Goal: Information Seeking & Learning: Learn about a topic

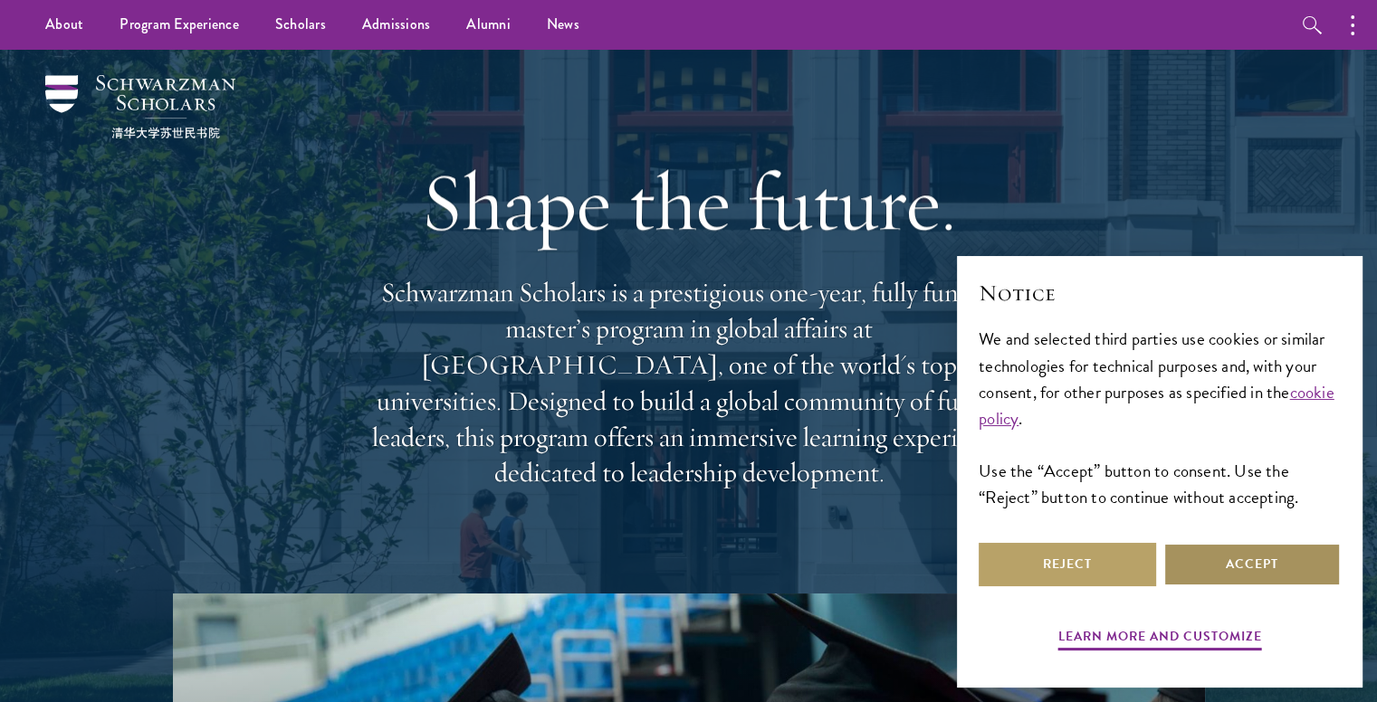
click at [1213, 543] on button "Accept" at bounding box center [1251, 564] width 177 height 43
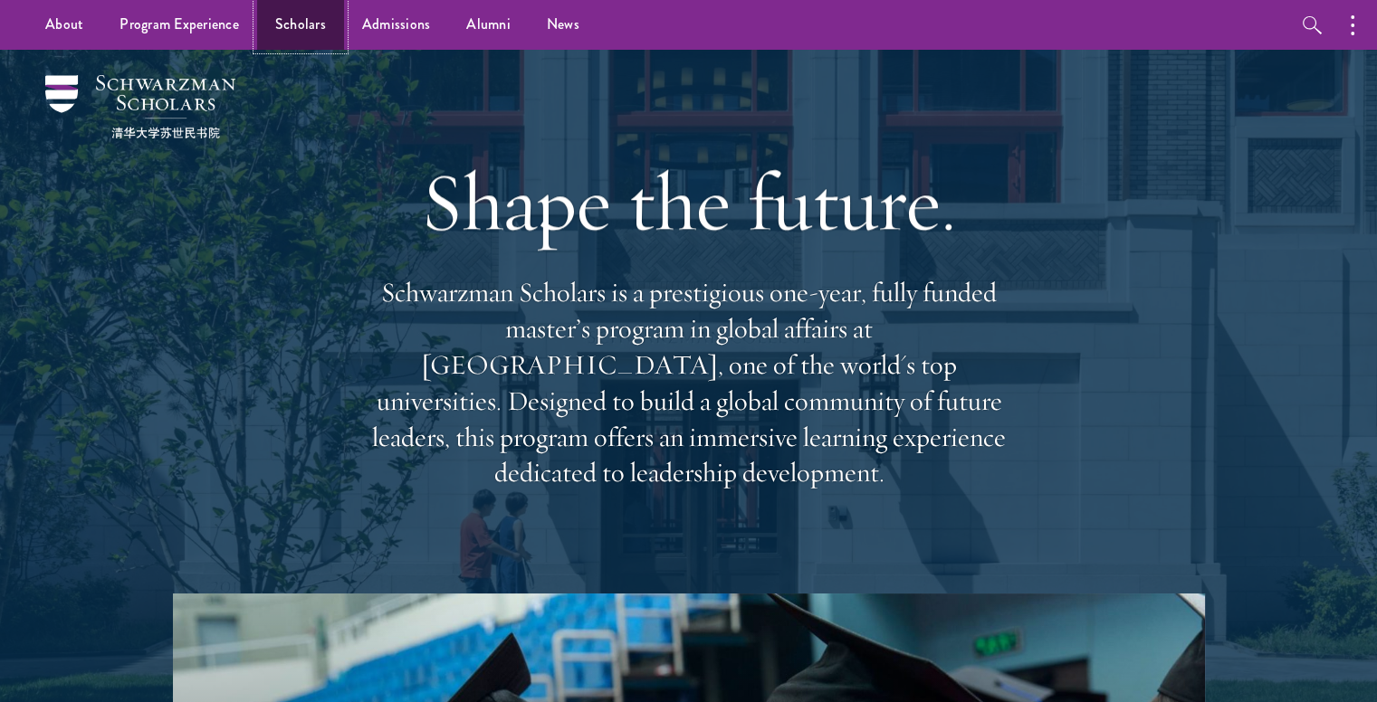
click at [316, 30] on link "Scholars" at bounding box center [300, 25] width 87 height 50
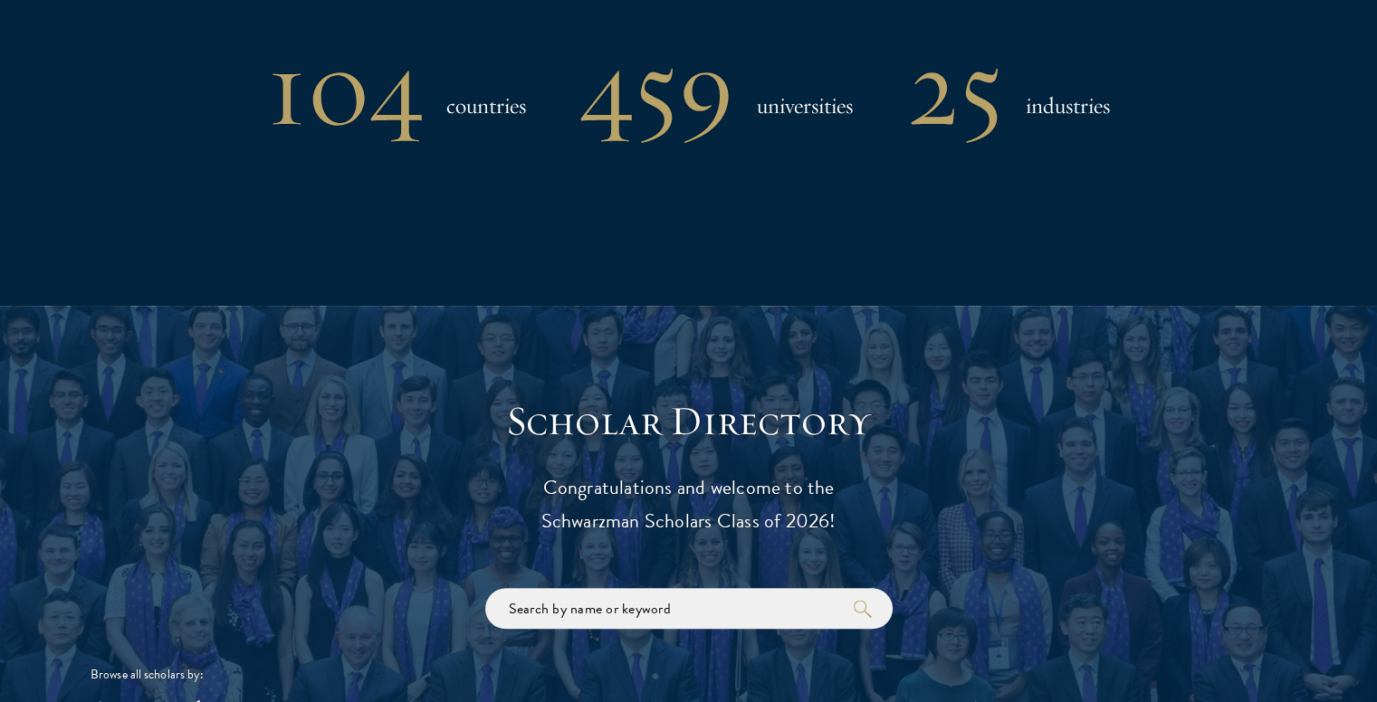
scroll to position [2263, 0]
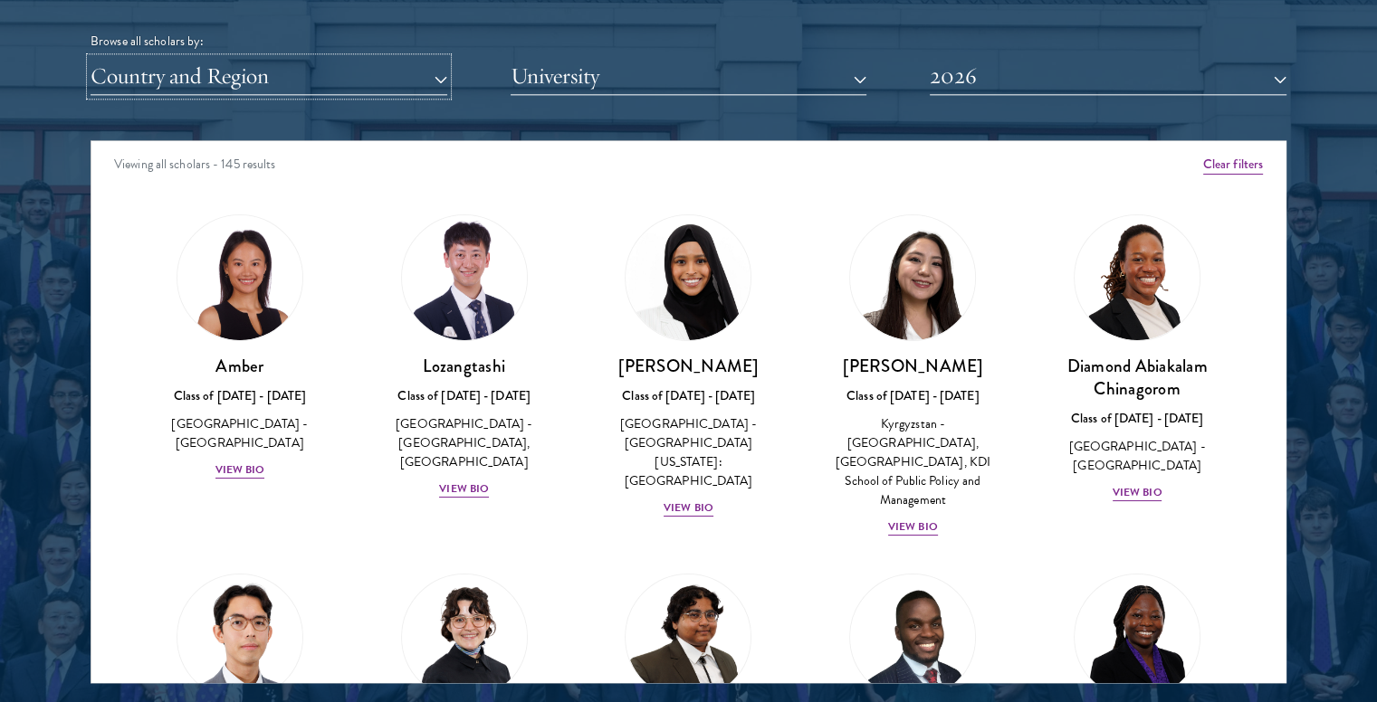
click at [411, 82] on button "Country and Region" at bounding box center [269, 76] width 357 height 37
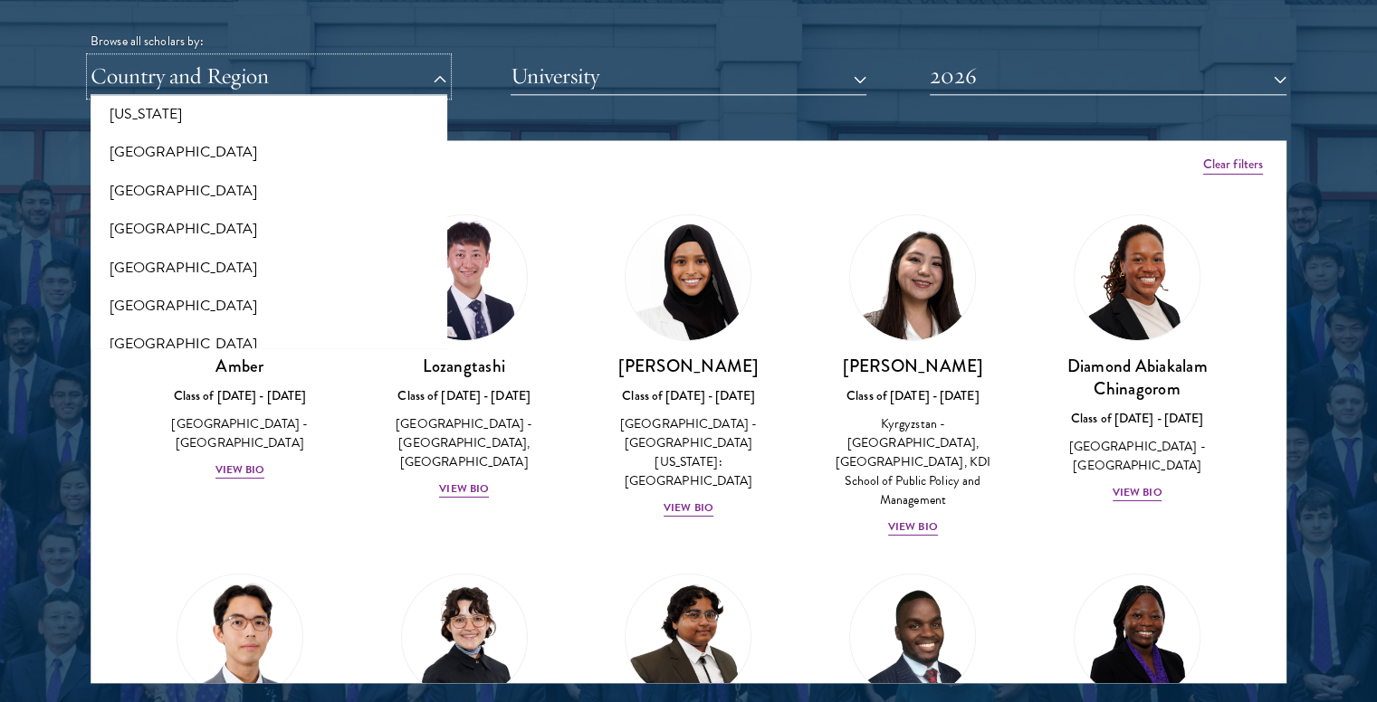
scroll to position [1086, 0]
click at [126, 161] on button "[GEOGRAPHIC_DATA]" at bounding box center [269, 155] width 346 height 38
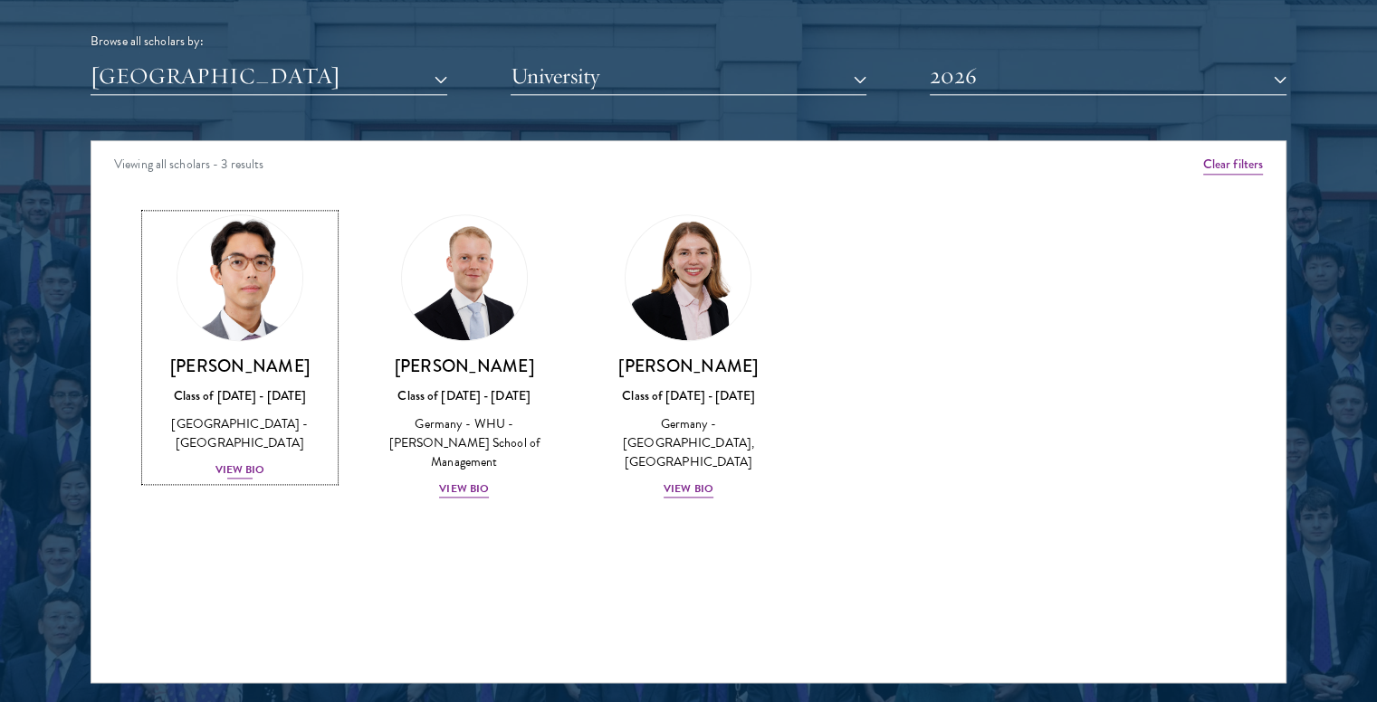
click at [251, 463] on div "View Bio" at bounding box center [240, 470] width 50 height 17
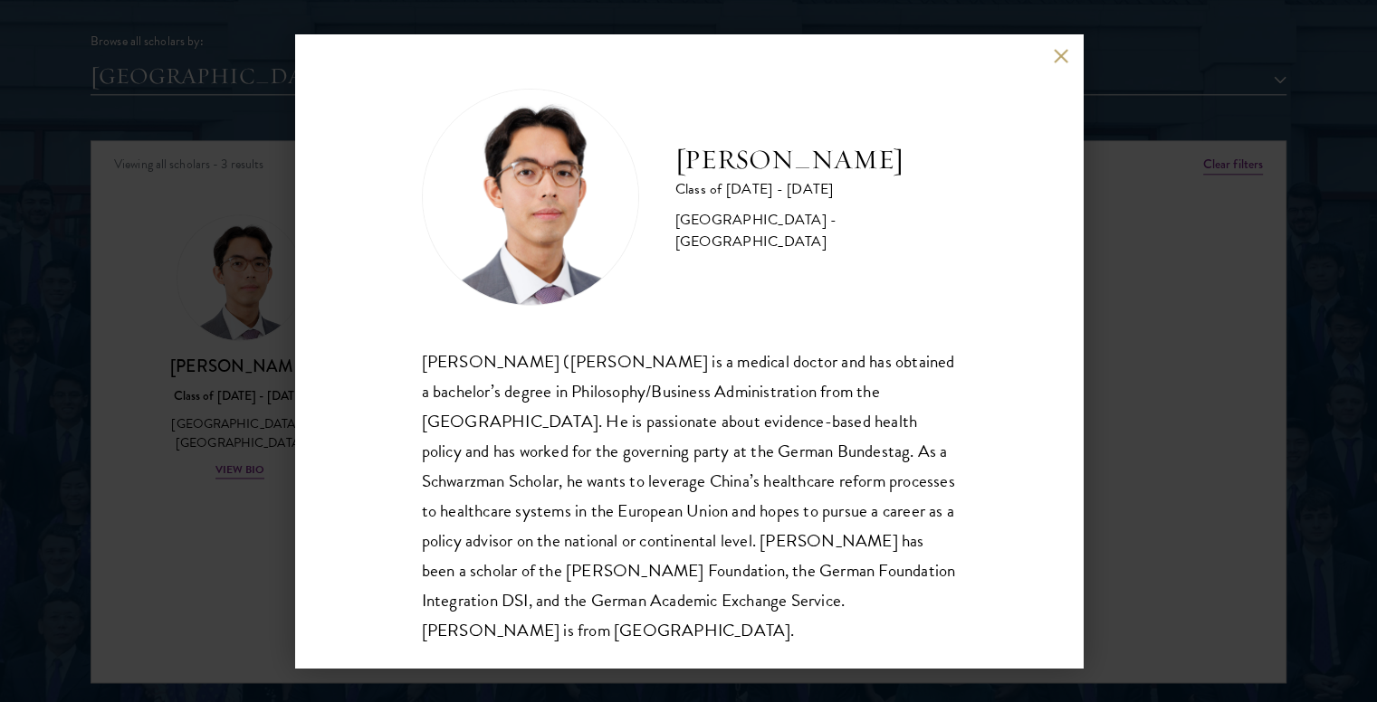
scroll to position [32, 0]
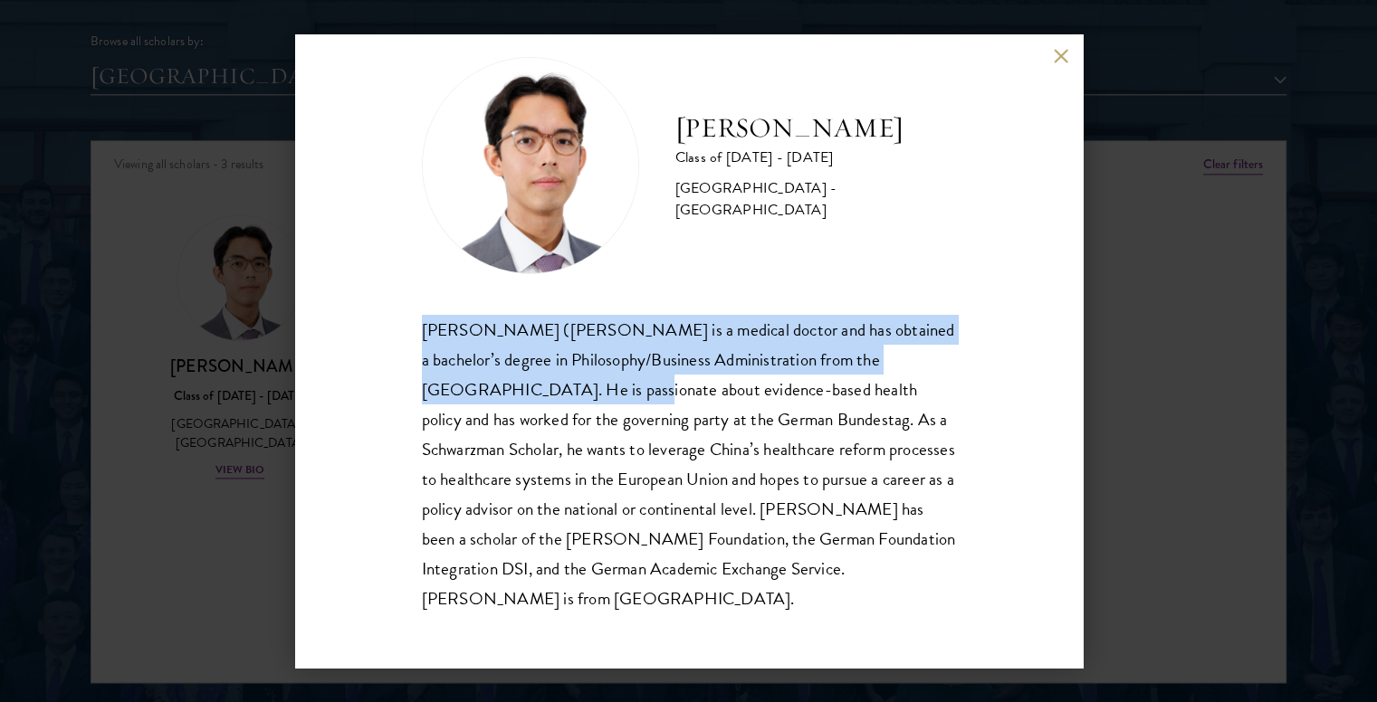
drag, startPoint x: 420, startPoint y: 319, endPoint x: 630, endPoint y: 396, distance: 223.3
click at [630, 396] on div "[PERSON_NAME] Class of [DATE] - [DATE] [GEOGRAPHIC_DATA] - [GEOGRAPHIC_DATA] [P…" at bounding box center [688, 351] width 787 height 634
click at [630, 396] on div "[PERSON_NAME] ([PERSON_NAME] is a medical doctor and has obtained a bachelor’s …" at bounding box center [689, 464] width 534 height 299
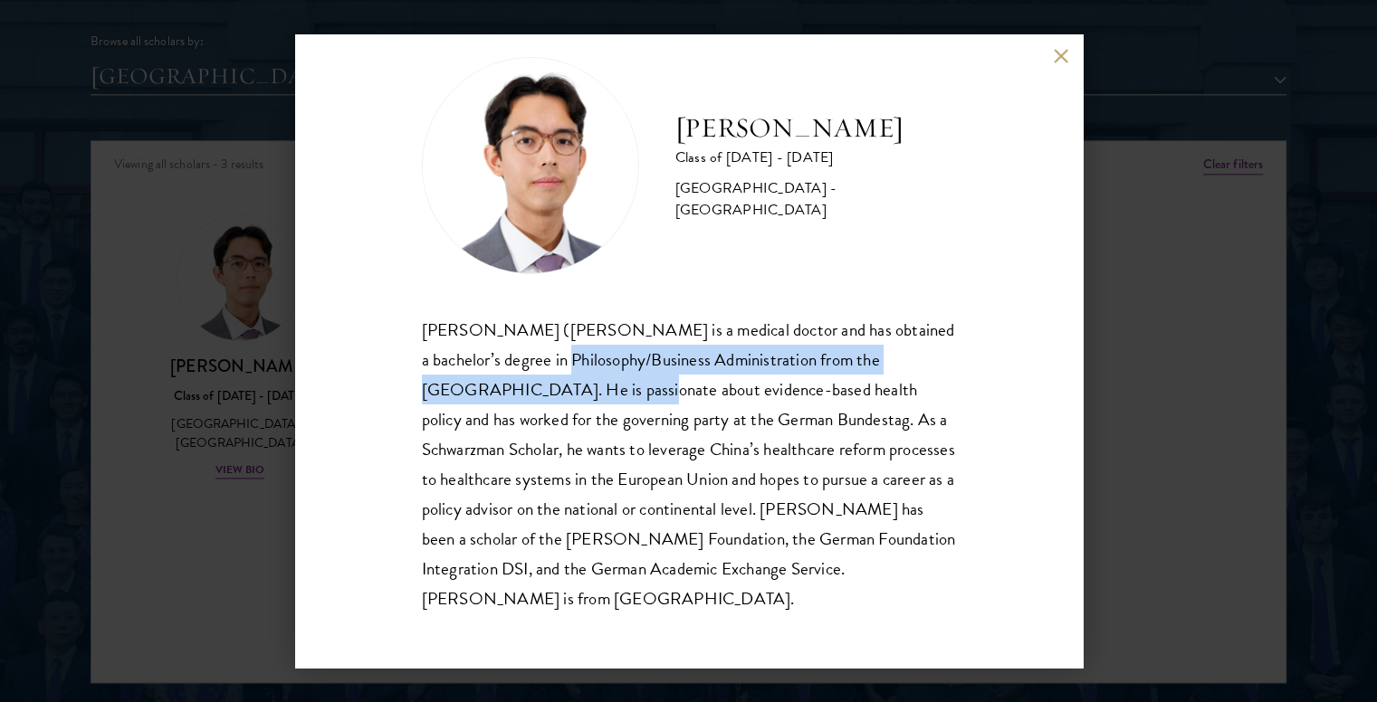
drag, startPoint x: 630, startPoint y: 396, endPoint x: 585, endPoint y: 369, distance: 52.3
click at [585, 369] on div "[PERSON_NAME] ([PERSON_NAME] is a medical doctor and has obtained a bachelor’s …" at bounding box center [689, 464] width 534 height 299
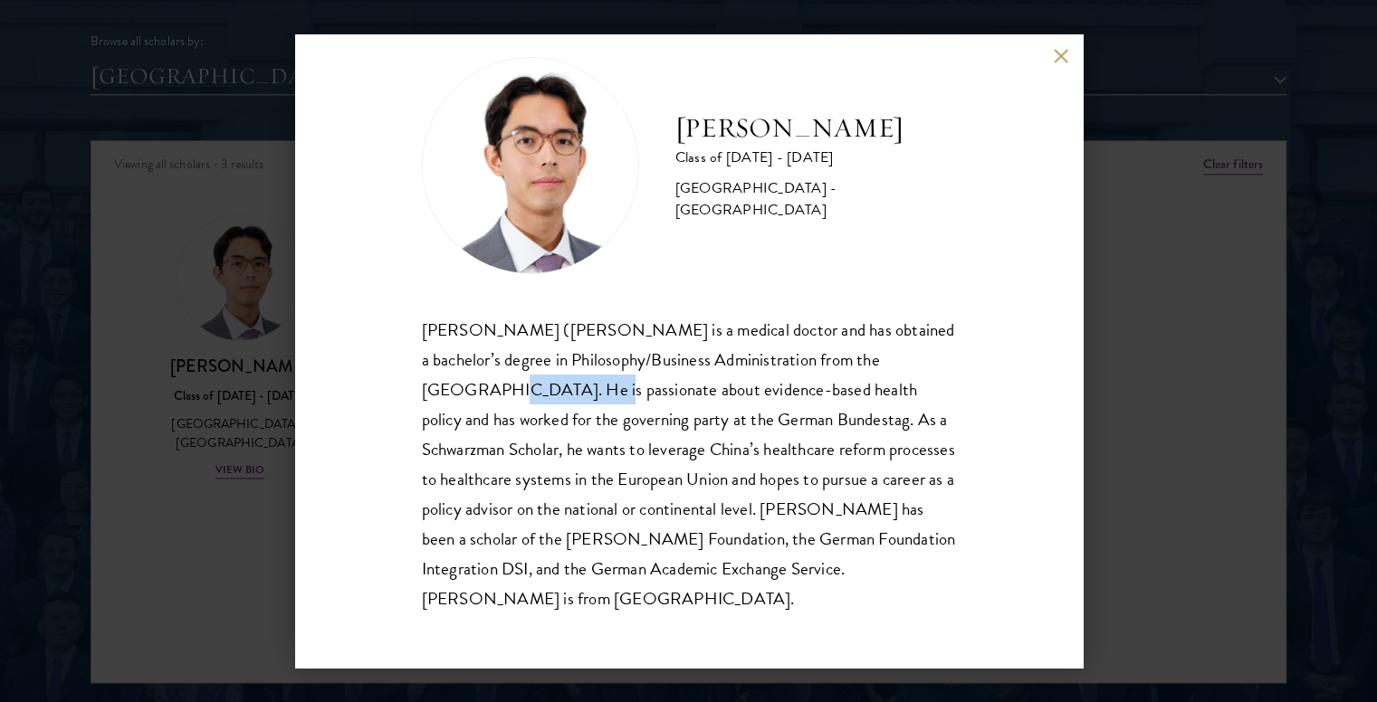
drag, startPoint x: 509, startPoint y: 388, endPoint x: 589, endPoint y: 395, distance: 80.8
click at [589, 395] on div "[PERSON_NAME] ([PERSON_NAME] is a medical doctor and has obtained a bachelor’s …" at bounding box center [689, 464] width 534 height 299
click at [590, 393] on div "[PERSON_NAME] ([PERSON_NAME] is a medical doctor and has obtained a bachelor’s …" at bounding box center [689, 464] width 534 height 299
drag, startPoint x: 590, startPoint y: 393, endPoint x: 611, endPoint y: 393, distance: 20.8
click at [611, 393] on div "[PERSON_NAME] ([PERSON_NAME] is a medical doctor and has obtained a bachelor’s …" at bounding box center [689, 464] width 534 height 299
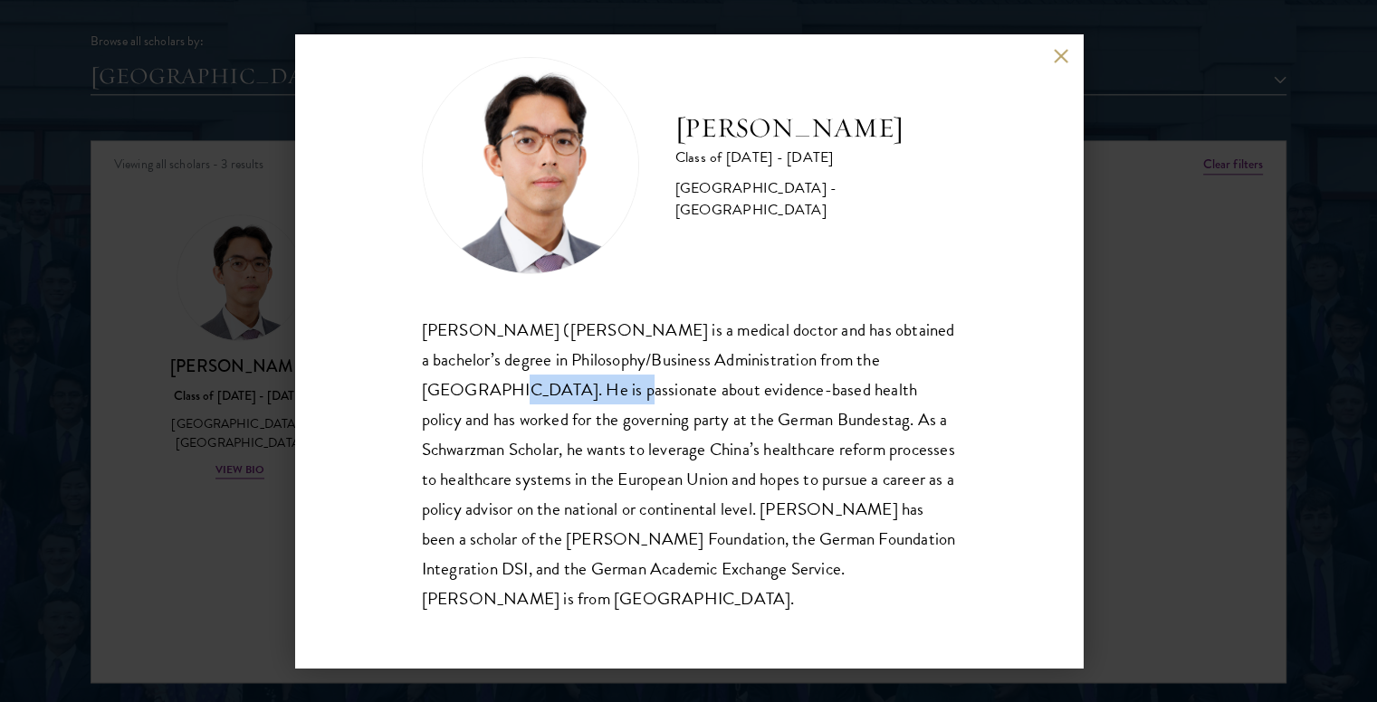
click at [611, 393] on div "[PERSON_NAME] ([PERSON_NAME] is a medical doctor and has obtained a bachelor’s …" at bounding box center [689, 464] width 534 height 299
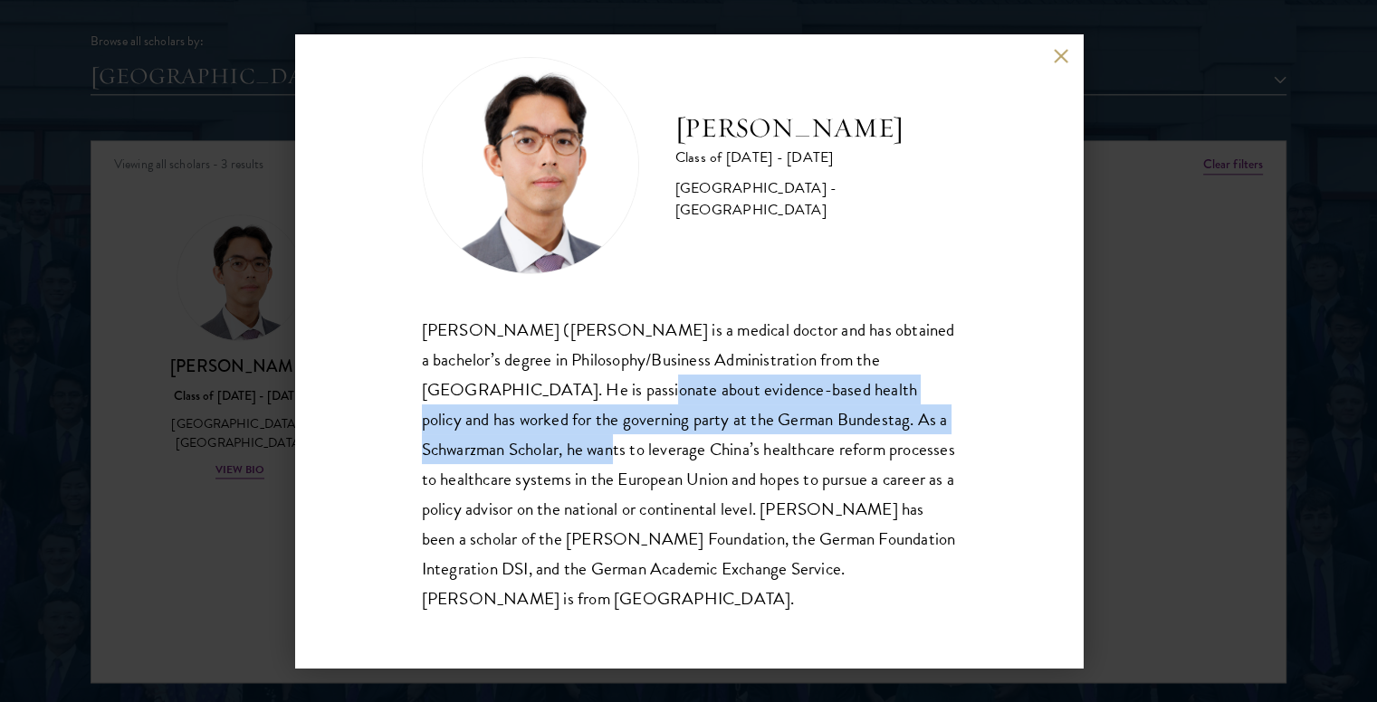
drag, startPoint x: 631, startPoint y: 388, endPoint x: 648, endPoint y: 450, distance: 63.9
click at [648, 450] on div "[PERSON_NAME] ([PERSON_NAME] is a medical doctor and has obtained a bachelor’s …" at bounding box center [689, 464] width 534 height 299
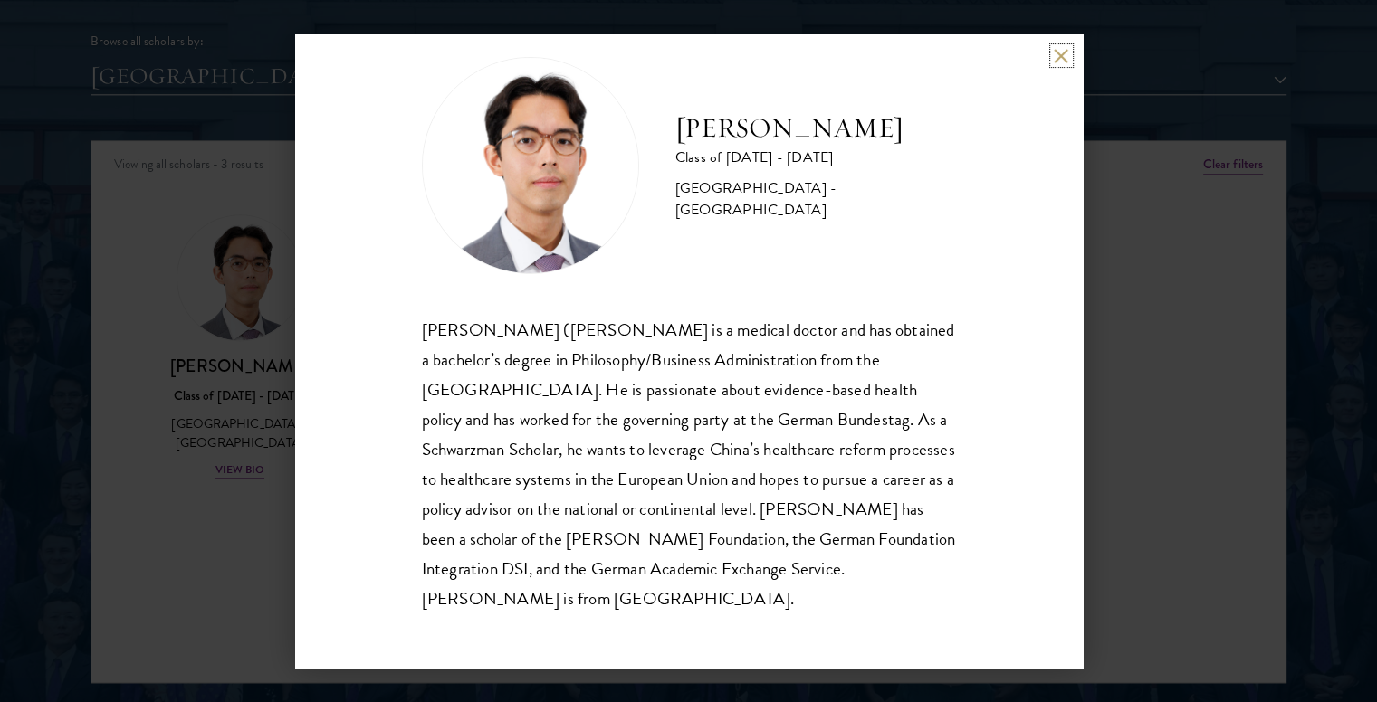
click at [1063, 50] on button at bounding box center [1060, 55] width 15 height 15
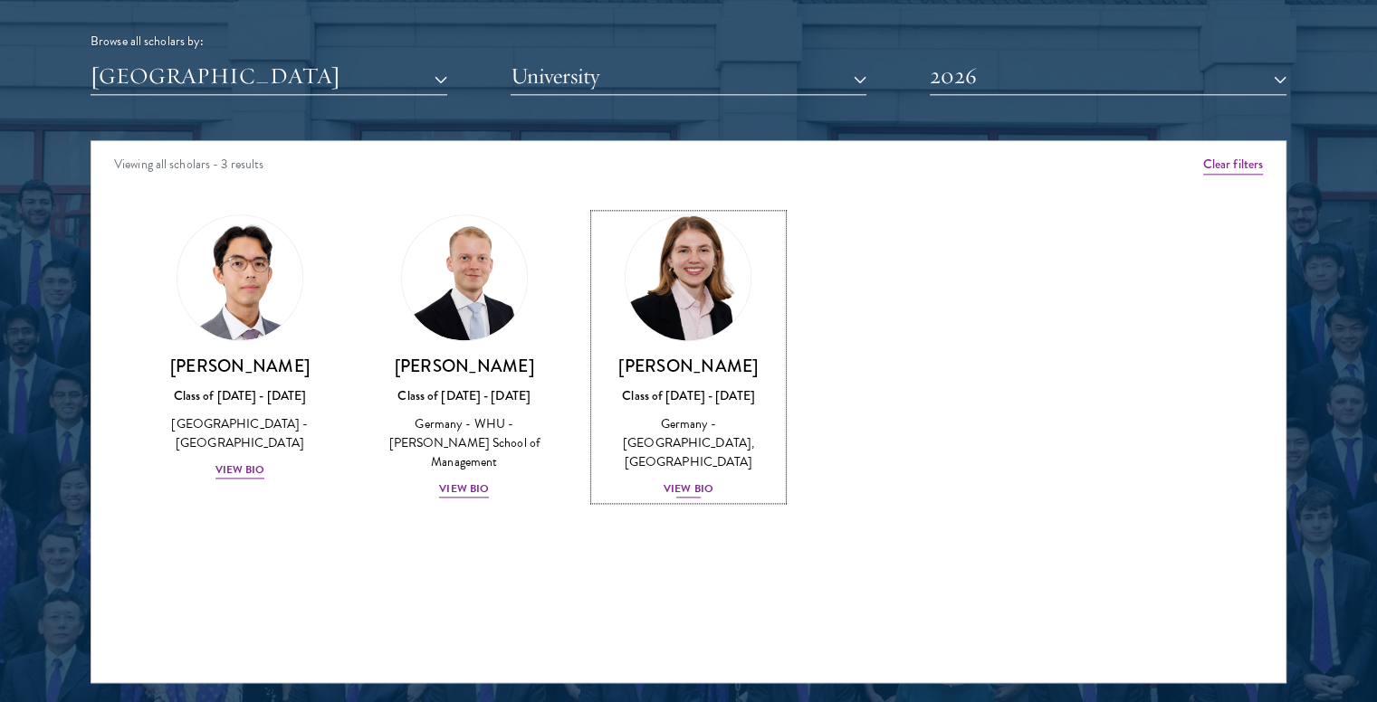
click at [691, 481] on div "View Bio" at bounding box center [688, 489] width 50 height 17
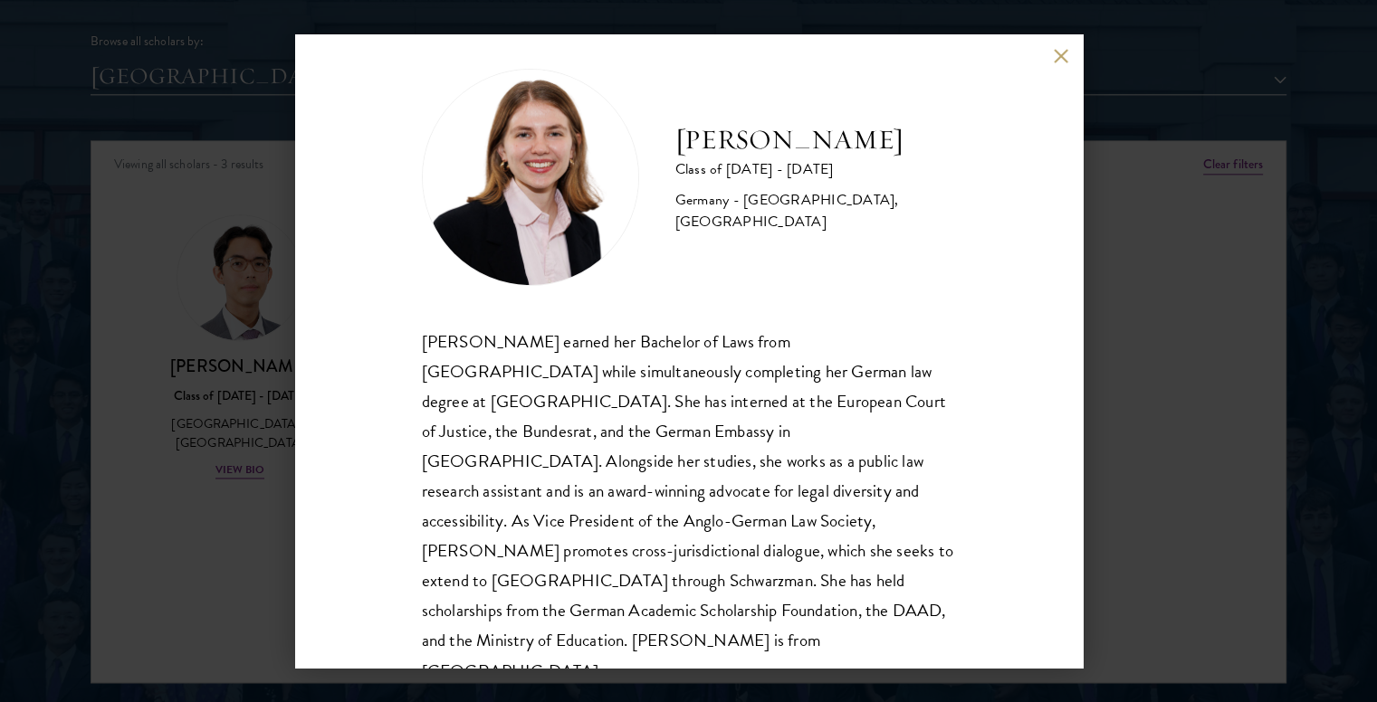
scroll to position [32, 0]
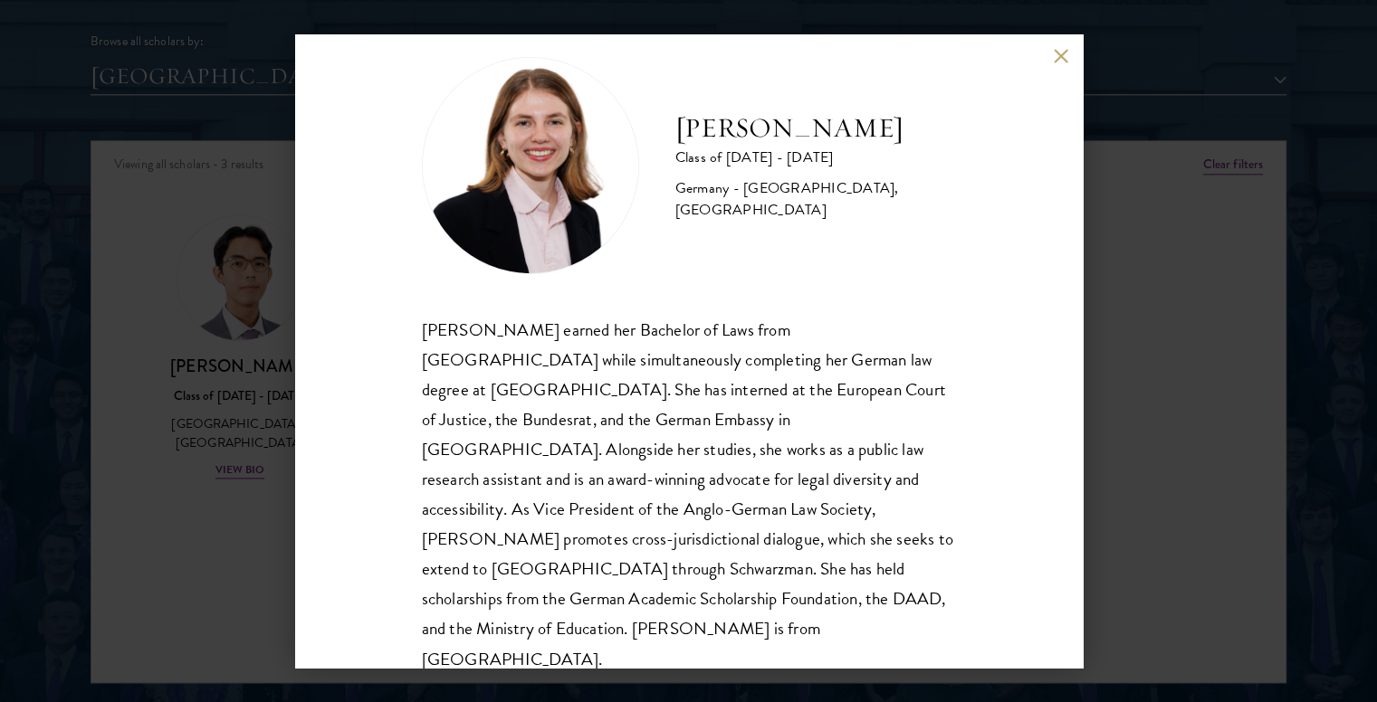
click at [1061, 55] on button at bounding box center [1060, 55] width 15 height 15
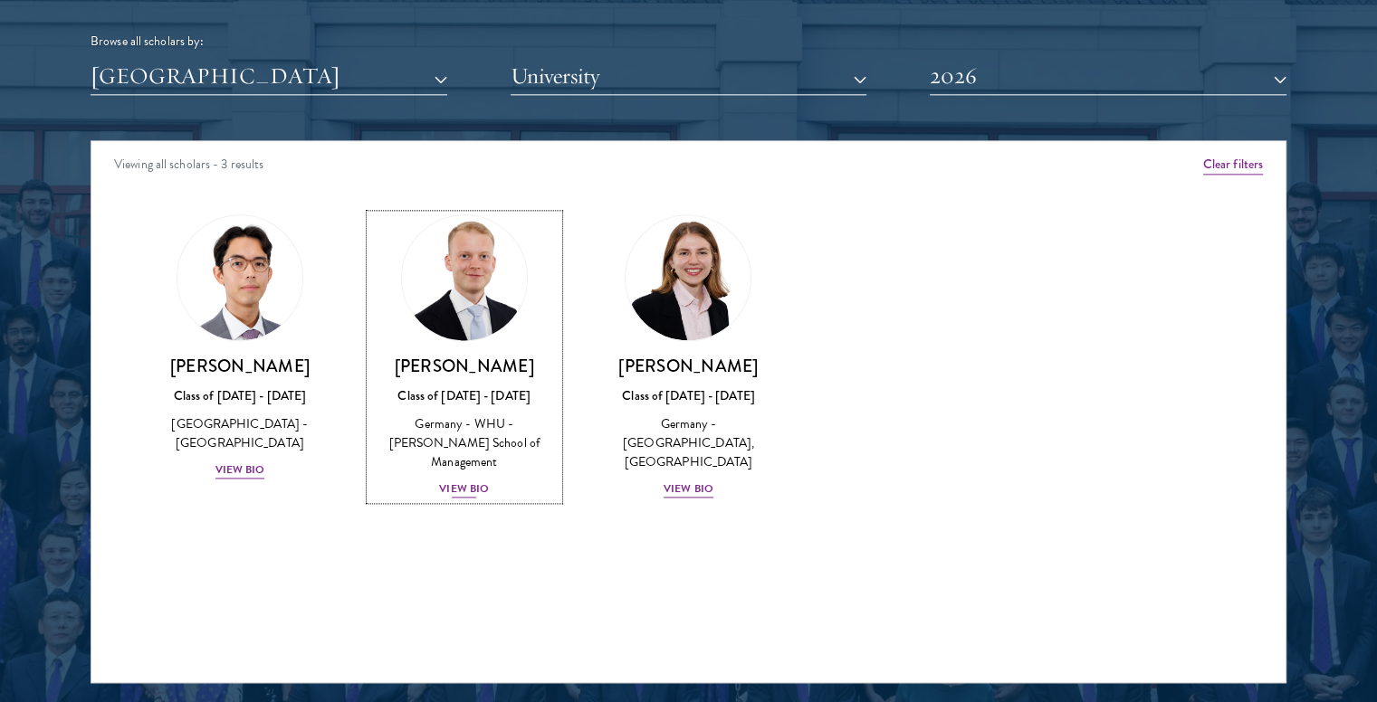
click at [471, 481] on div "View Bio" at bounding box center [464, 489] width 50 height 17
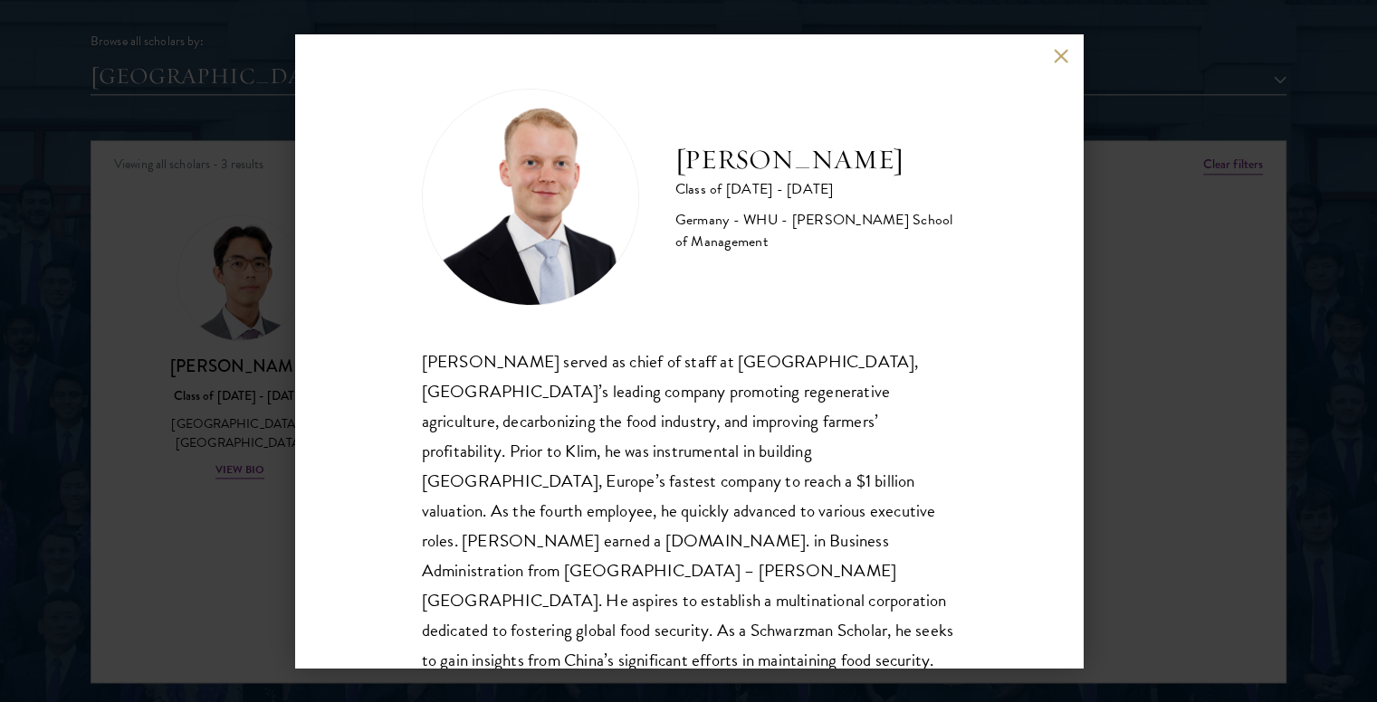
scroll to position [32, 0]
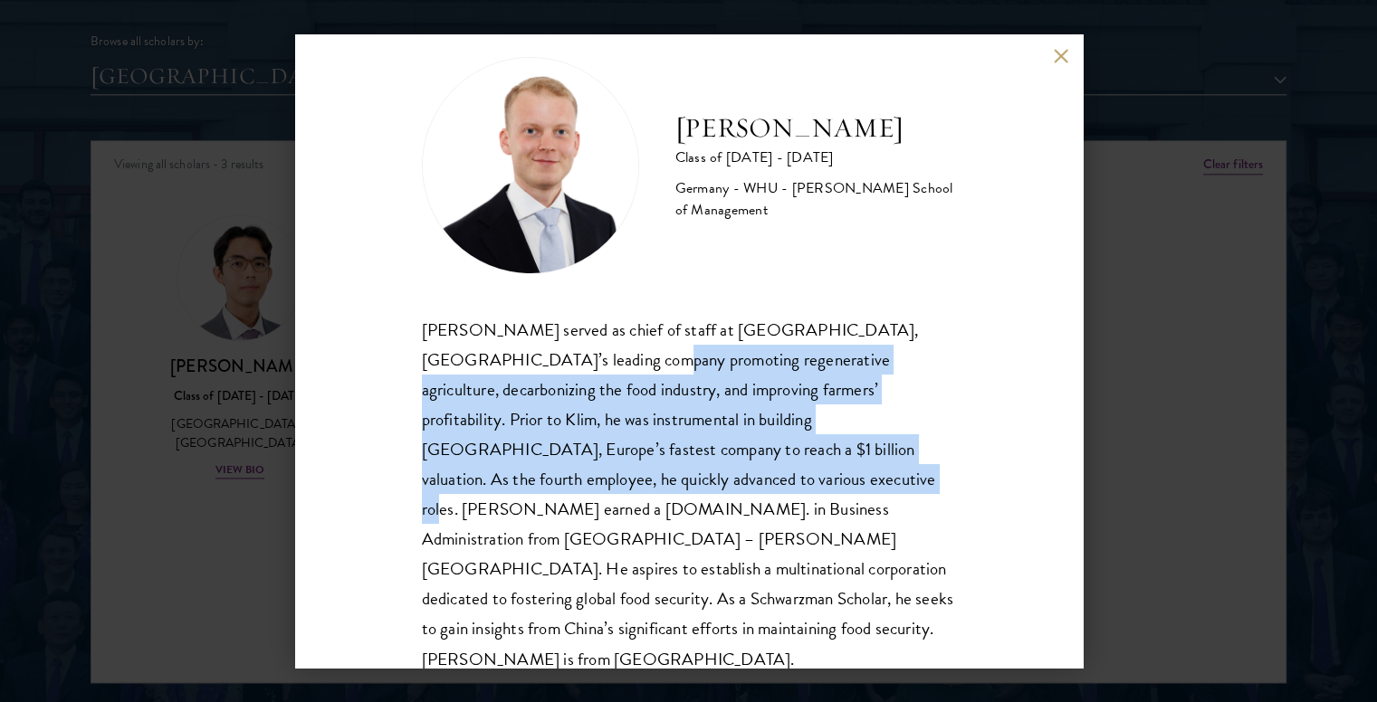
drag, startPoint x: 615, startPoint y: 363, endPoint x: 713, endPoint y: 479, distance: 151.6
click at [713, 479] on div "[PERSON_NAME] served as chief of staff at [GEOGRAPHIC_DATA], [GEOGRAPHIC_DATA]’…" at bounding box center [689, 494] width 534 height 359
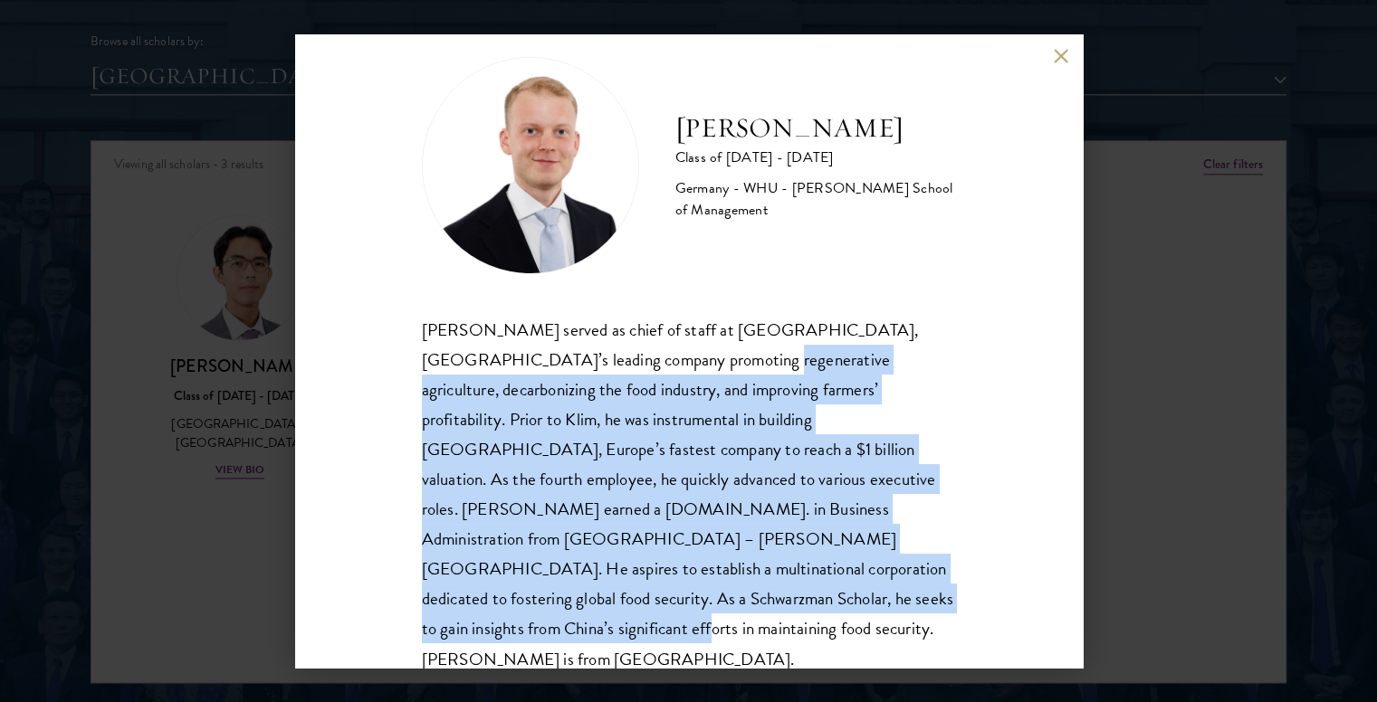
drag, startPoint x: 710, startPoint y: 370, endPoint x: 833, endPoint y: 597, distance: 258.4
click at [833, 597] on div "[PERSON_NAME] served as chief of staff at [GEOGRAPHIC_DATA], [GEOGRAPHIC_DATA]’…" at bounding box center [689, 494] width 534 height 359
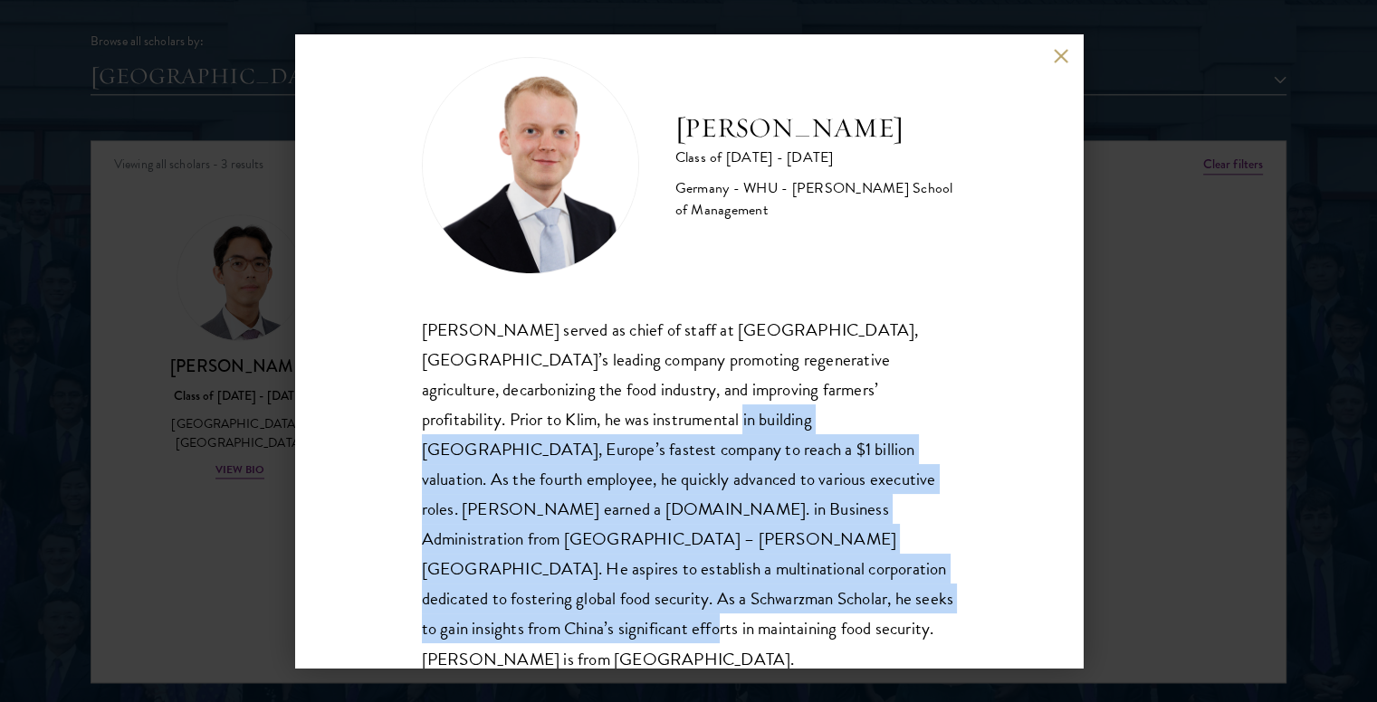
drag, startPoint x: 833, startPoint y: 597, endPoint x: 653, endPoint y: 424, distance: 249.0
click at [653, 424] on div "[PERSON_NAME] served as chief of staff at [GEOGRAPHIC_DATA], [GEOGRAPHIC_DATA]’…" at bounding box center [689, 494] width 534 height 359
click at [653, 415] on div "[PERSON_NAME] served as chief of staff at [GEOGRAPHIC_DATA], [GEOGRAPHIC_DATA]’…" at bounding box center [689, 494] width 534 height 359
drag, startPoint x: 647, startPoint y: 423, endPoint x: 860, endPoint y: 599, distance: 276.4
click at [860, 599] on div "[PERSON_NAME] served as chief of staff at [GEOGRAPHIC_DATA], [GEOGRAPHIC_DATA]’…" at bounding box center [689, 494] width 534 height 359
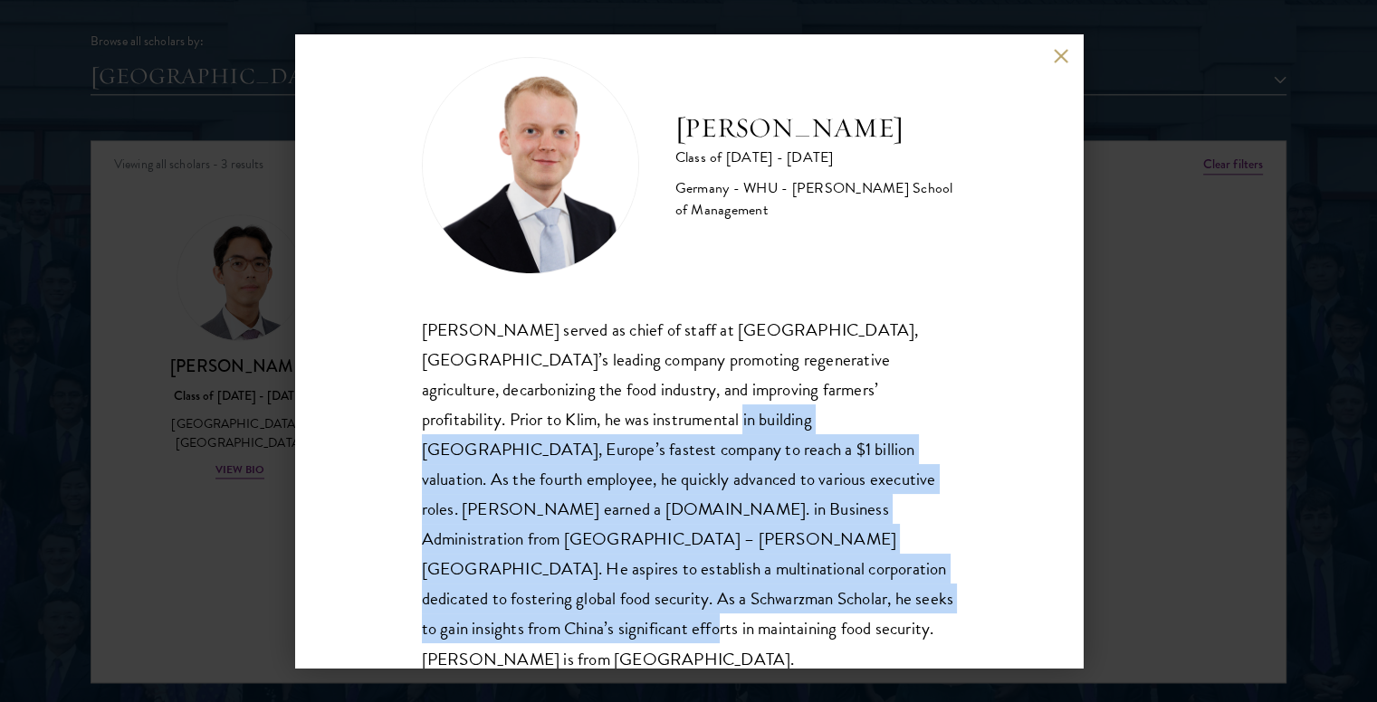
click at [860, 599] on div "[PERSON_NAME] served as chief of staff at [GEOGRAPHIC_DATA], [GEOGRAPHIC_DATA]’…" at bounding box center [689, 494] width 534 height 359
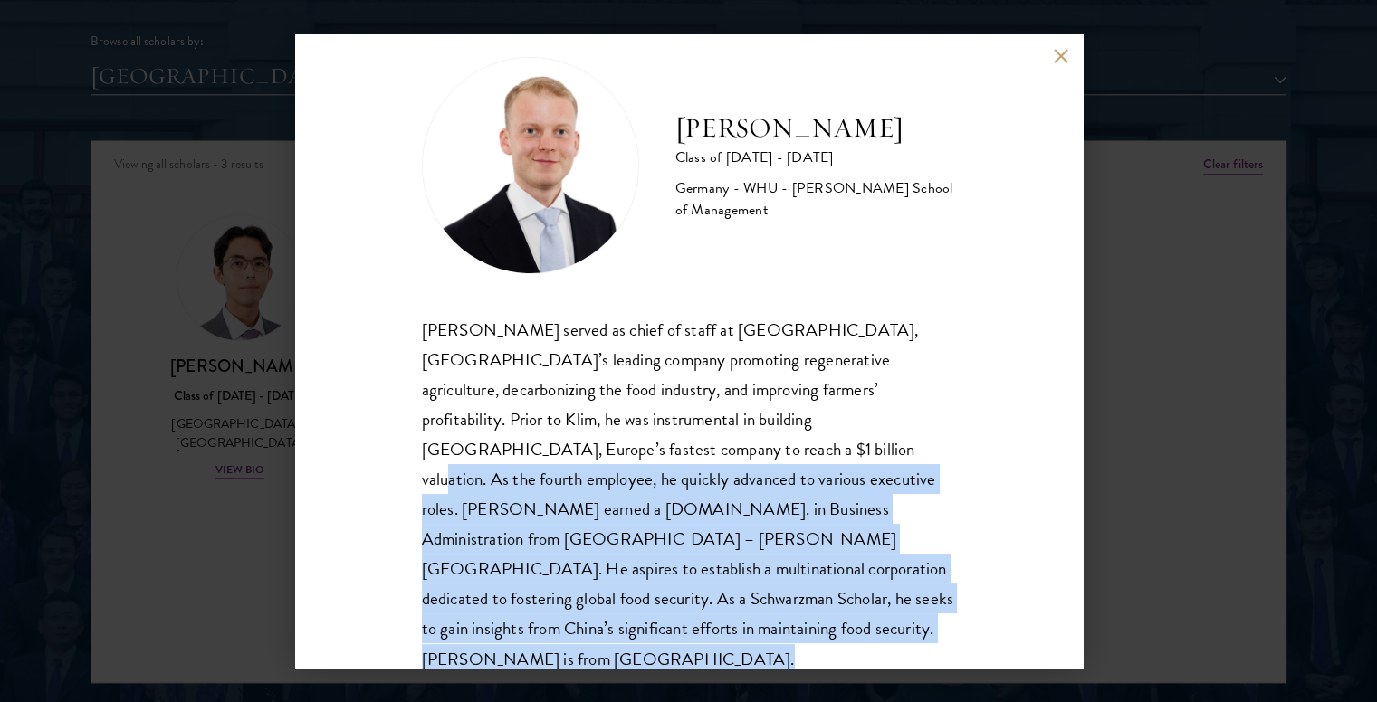
drag, startPoint x: 860, startPoint y: 599, endPoint x: 714, endPoint y: 450, distance: 208.6
click at [714, 450] on div "[PERSON_NAME] served as chief of staff at [GEOGRAPHIC_DATA], [GEOGRAPHIC_DATA]’…" at bounding box center [689, 494] width 534 height 359
drag, startPoint x: 714, startPoint y: 450, endPoint x: 850, endPoint y: 602, distance: 203.8
click at [850, 602] on div "[PERSON_NAME] served as chief of staff at [GEOGRAPHIC_DATA], [GEOGRAPHIC_DATA]’…" at bounding box center [689, 494] width 534 height 359
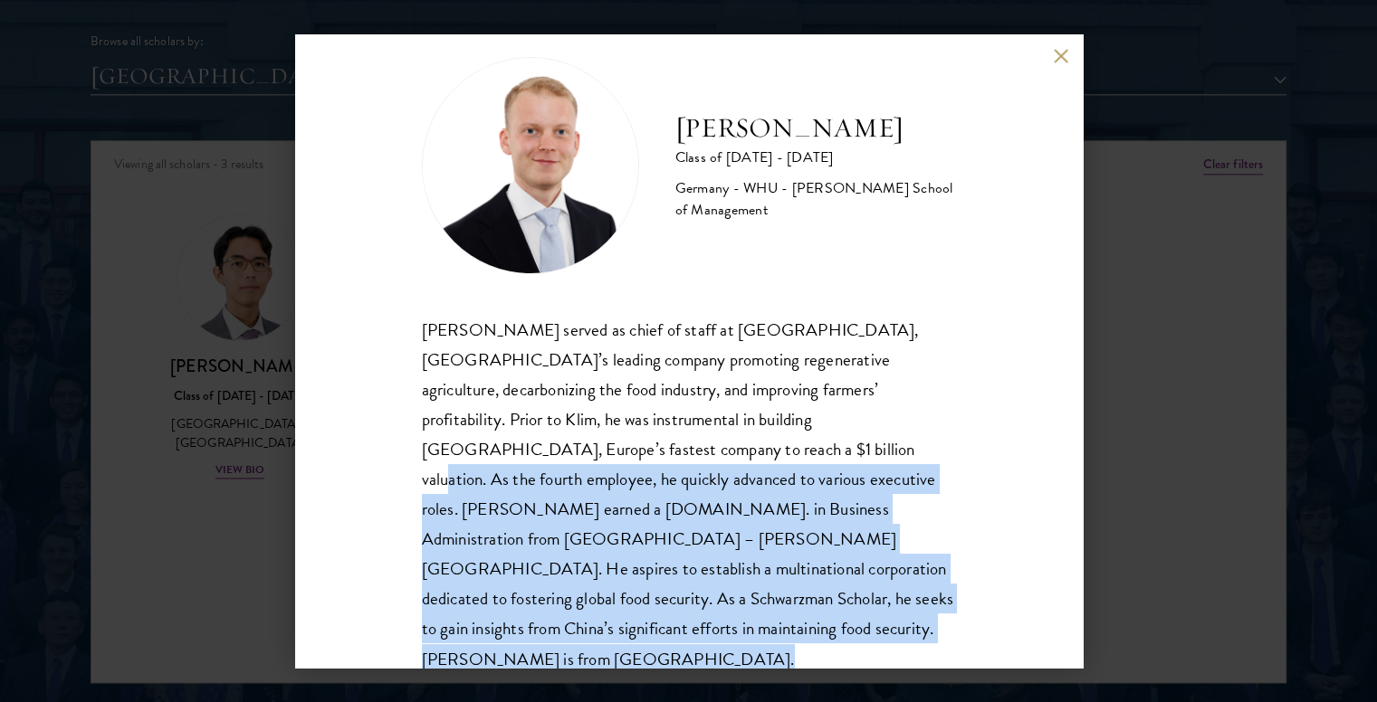
click at [850, 602] on div "[PERSON_NAME] served as chief of staff at [GEOGRAPHIC_DATA], [GEOGRAPHIC_DATA]’…" at bounding box center [689, 494] width 534 height 359
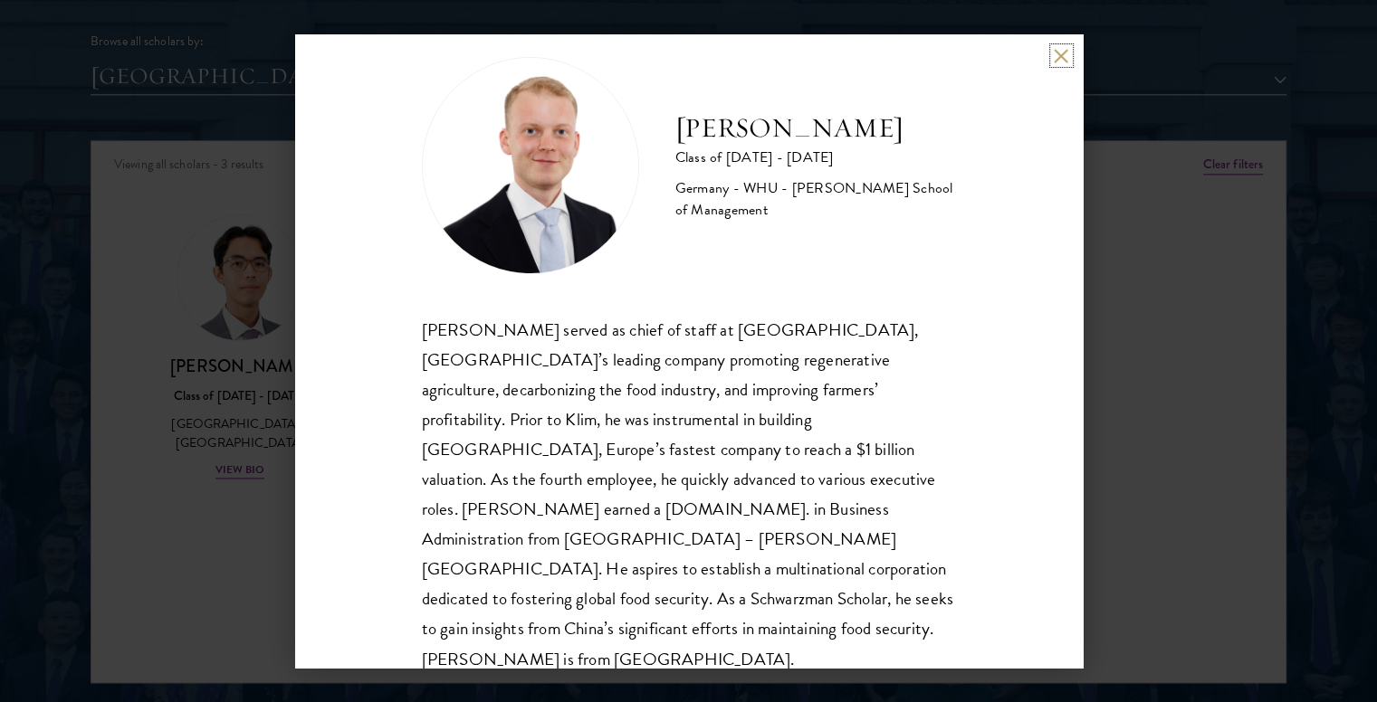
click at [1056, 51] on button at bounding box center [1060, 55] width 15 height 15
